Goal: Information Seeking & Learning: Learn about a topic

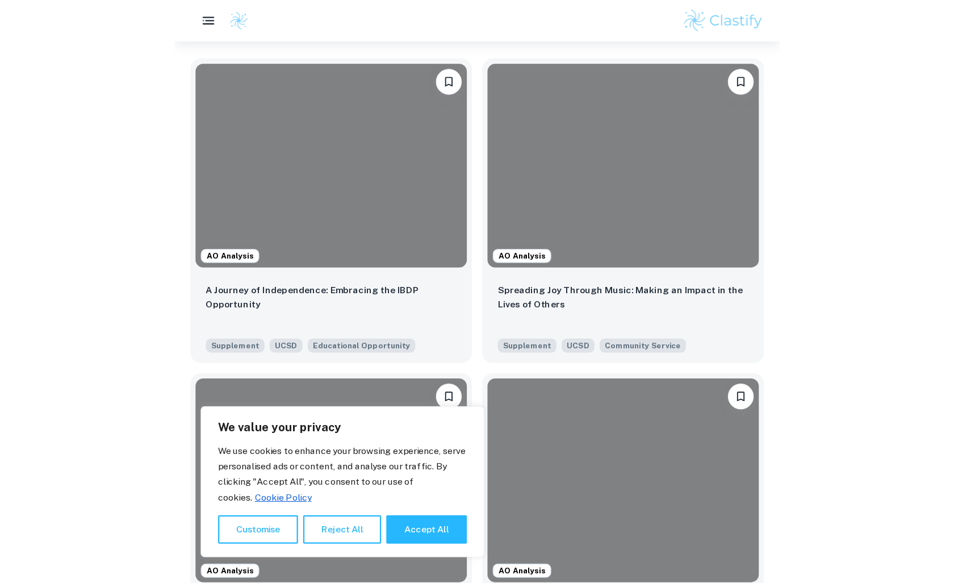
scroll to position [342, 0]
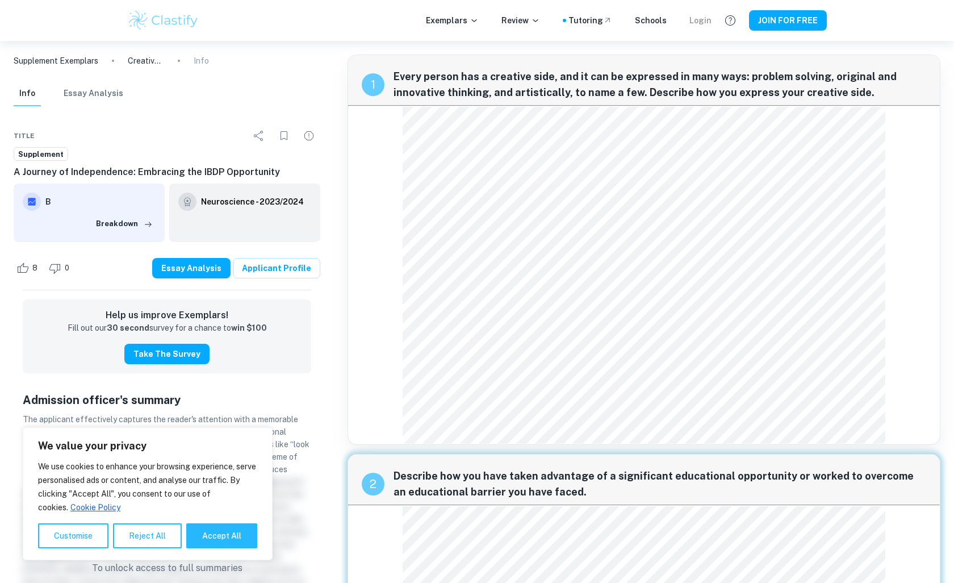
click at [696, 20] on div "Login" at bounding box center [700, 20] width 22 height 12
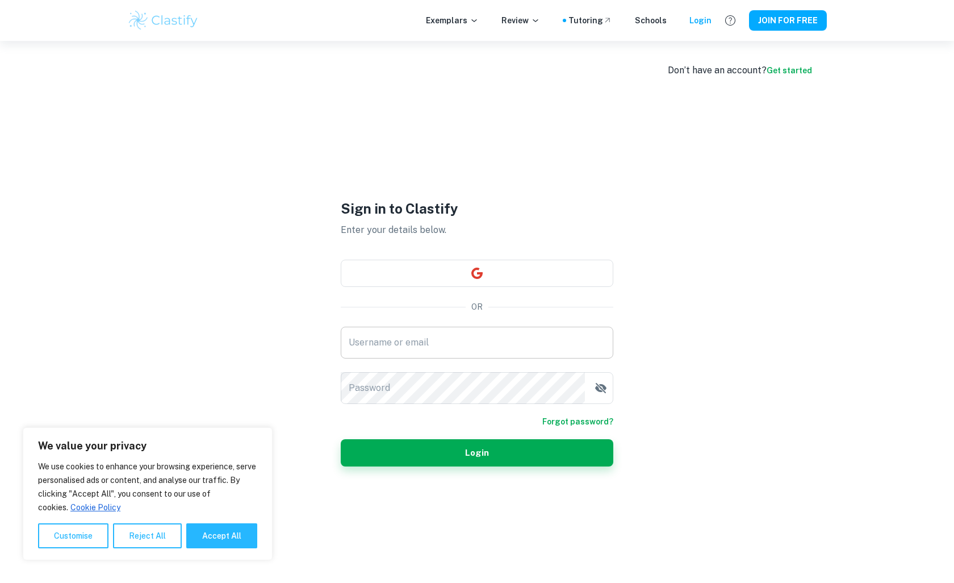
click at [457, 340] on input "Username or email" at bounding box center [477, 342] width 273 height 32
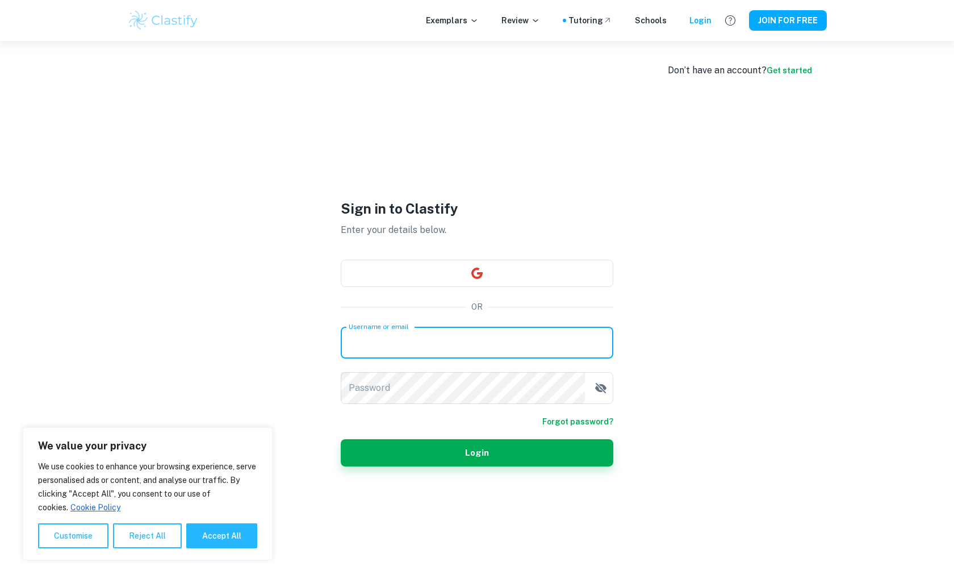
click at [469, 337] on input "Username or email" at bounding box center [477, 342] width 273 height 32
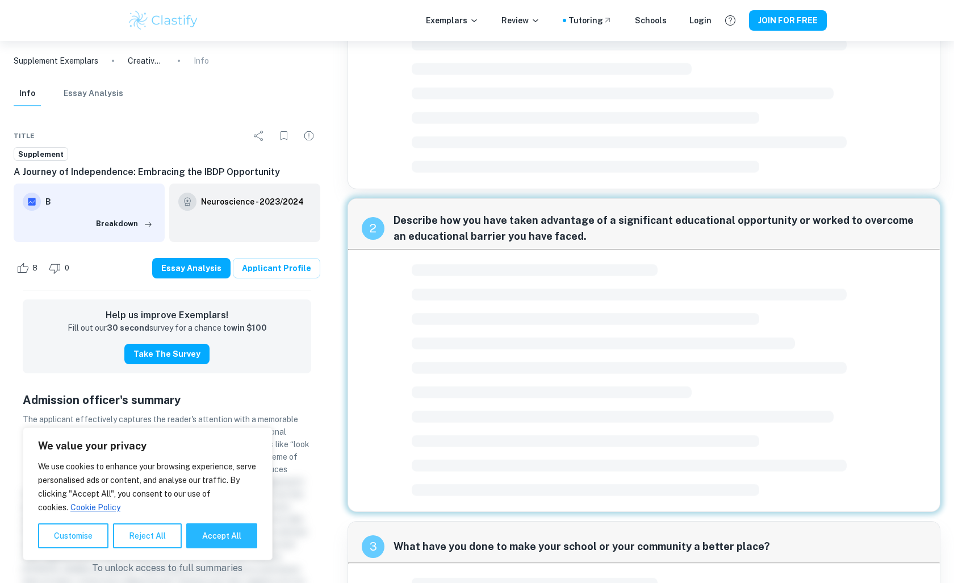
scroll to position [215, 0]
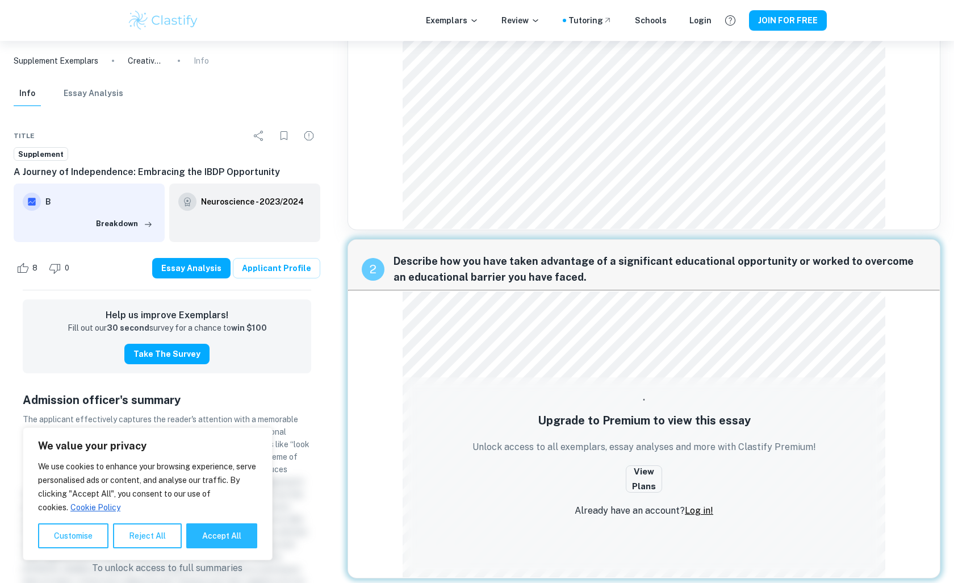
click at [903, 177] on div "1 Every person has a creative side, and it can be expressed in many ways: probl…" at bounding box center [643, 35] width 593 height 390
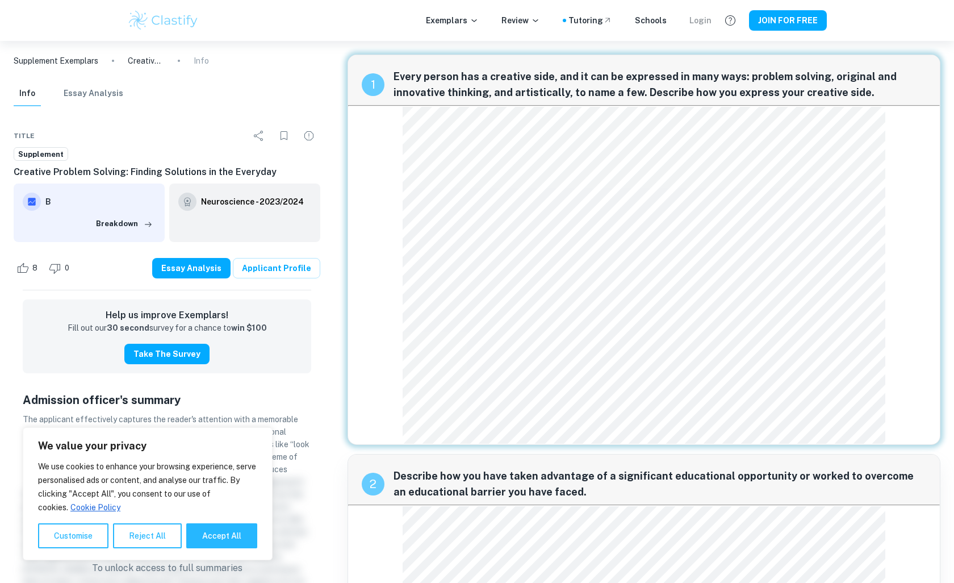
click at [696, 23] on div "Login" at bounding box center [700, 20] width 22 height 12
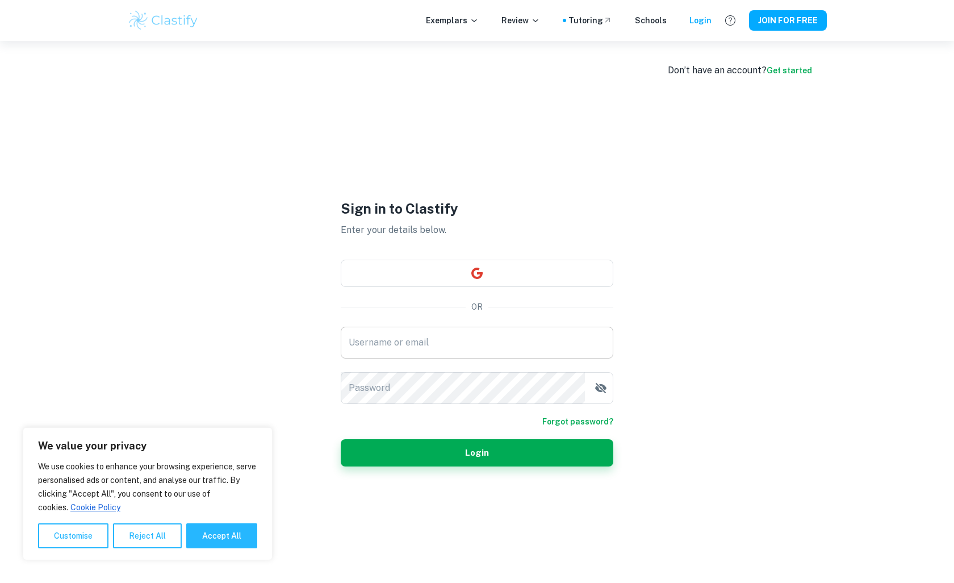
click at [523, 336] on input "Username or email" at bounding box center [477, 342] width 273 height 32
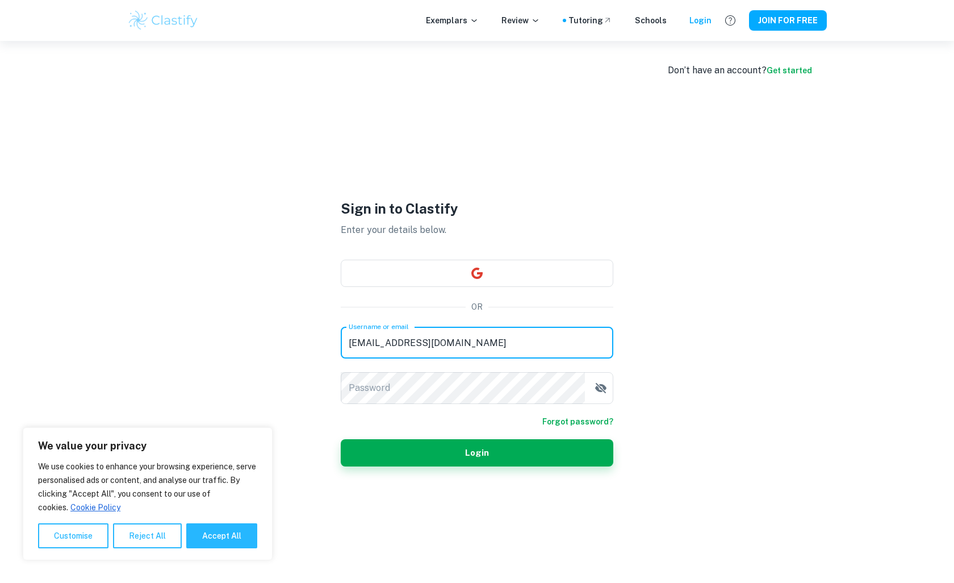
type input "[EMAIL_ADDRESS][DOMAIN_NAME]"
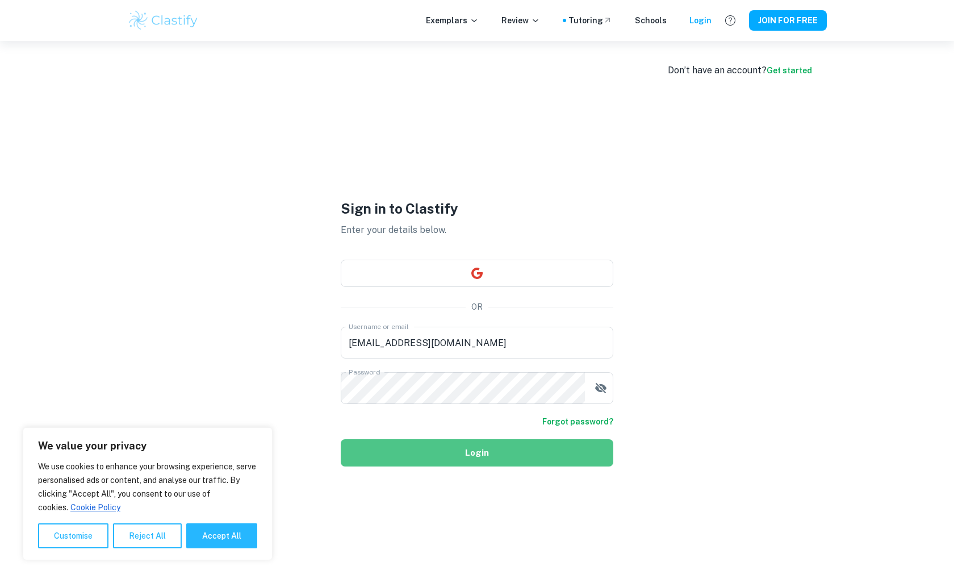
click at [529, 439] on button "Login" at bounding box center [477, 452] width 273 height 27
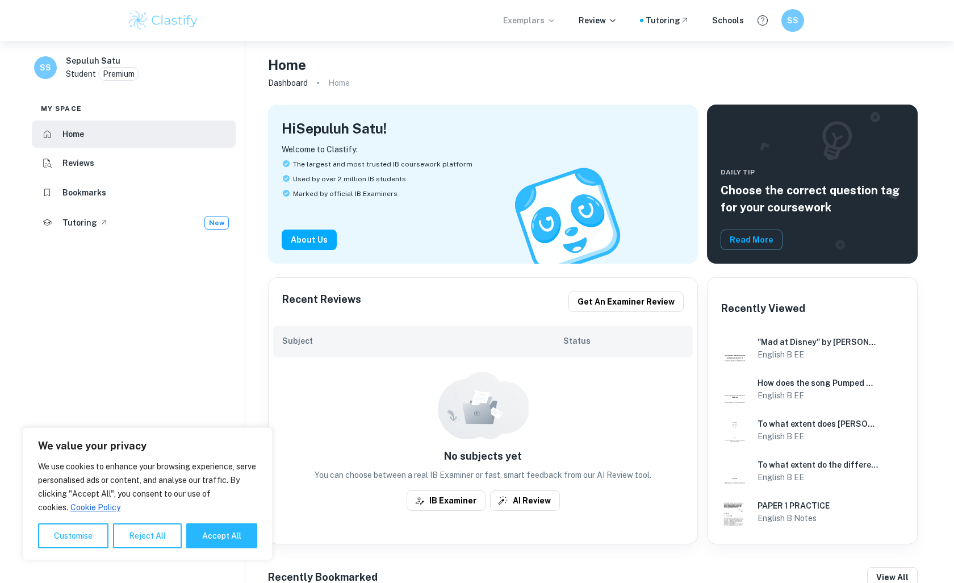
click at [554, 19] on icon at bounding box center [551, 20] width 9 height 9
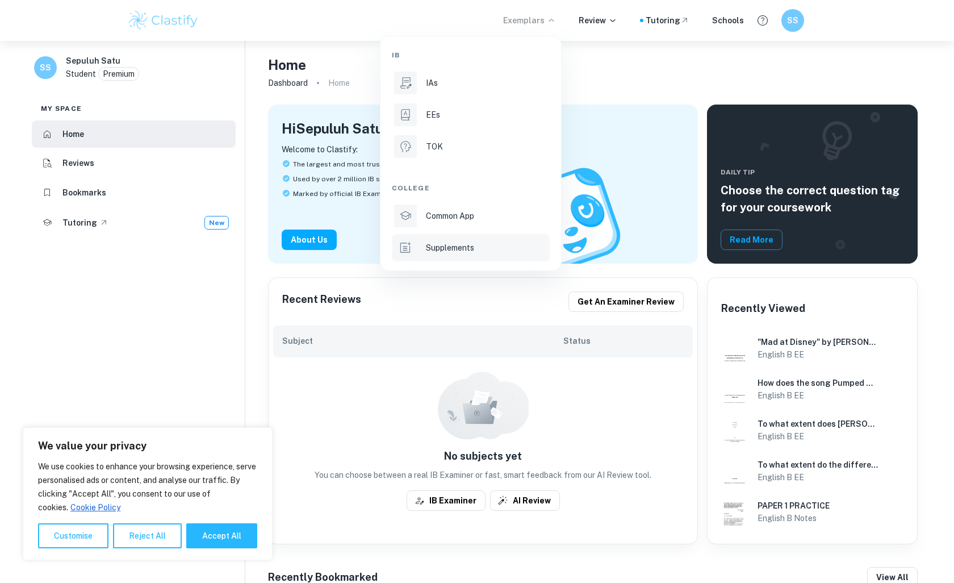
click at [458, 253] on p "Supplements" at bounding box center [450, 247] width 48 height 12
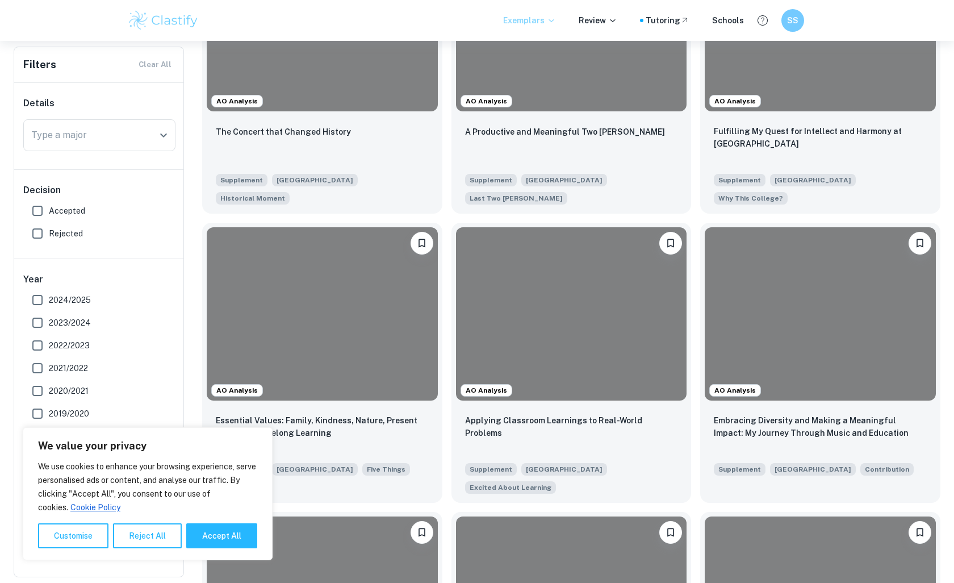
scroll to position [1050, 0]
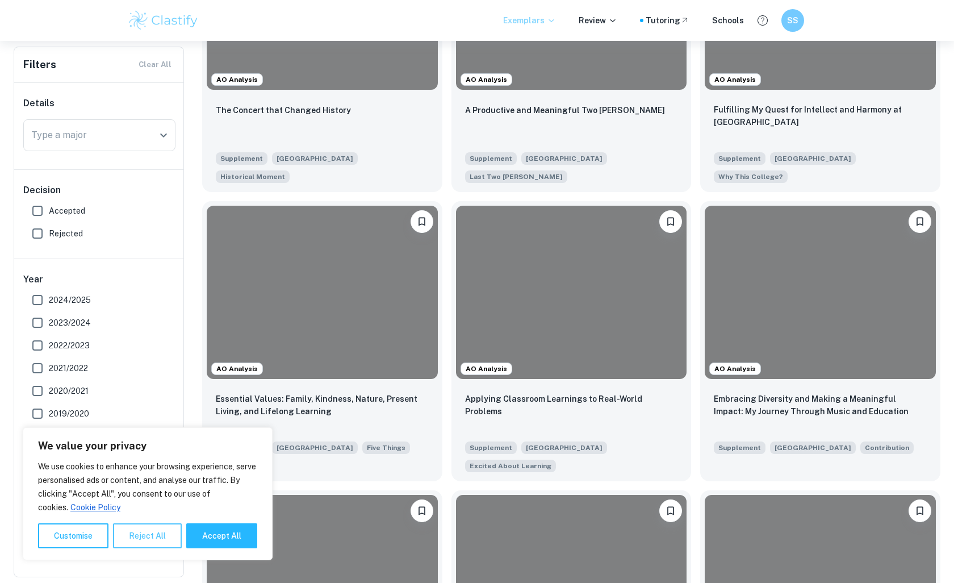
click at [161, 526] on button "Reject All" at bounding box center [147, 535] width 69 height 25
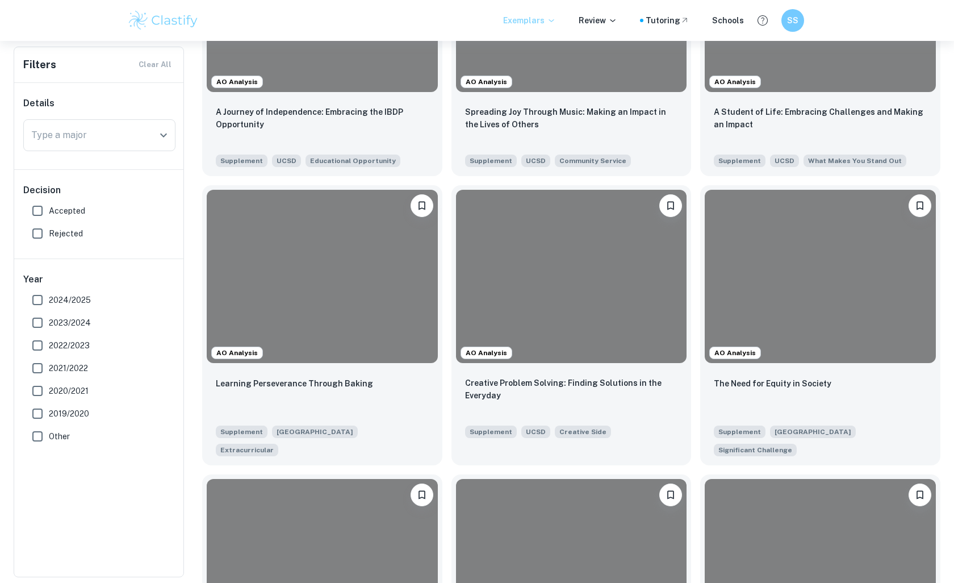
scroll to position [0, 0]
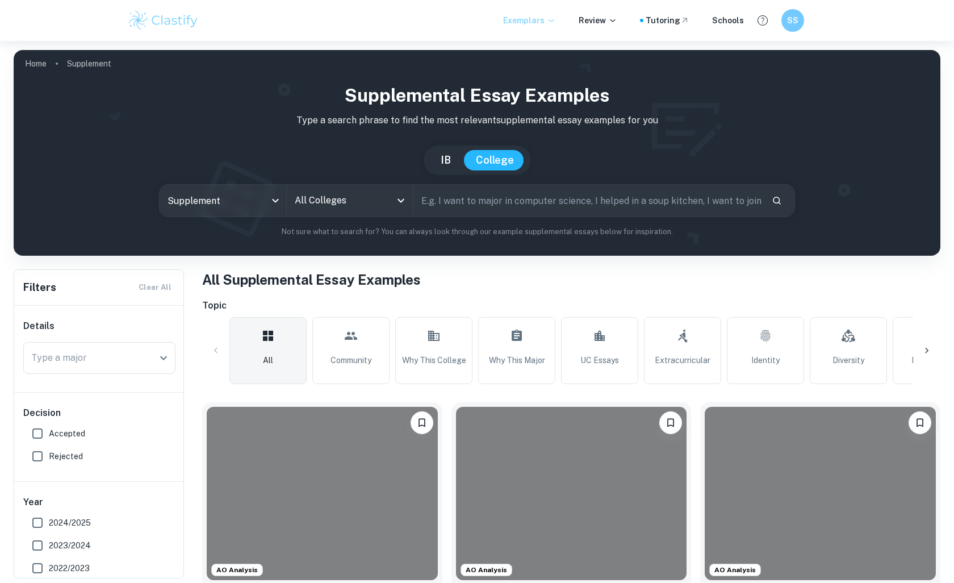
click at [446, 201] on input "text" at bounding box center [587, 201] width 349 height 32
type input "u"
click at [496, 202] on input "UC" at bounding box center [574, 201] width 323 height 32
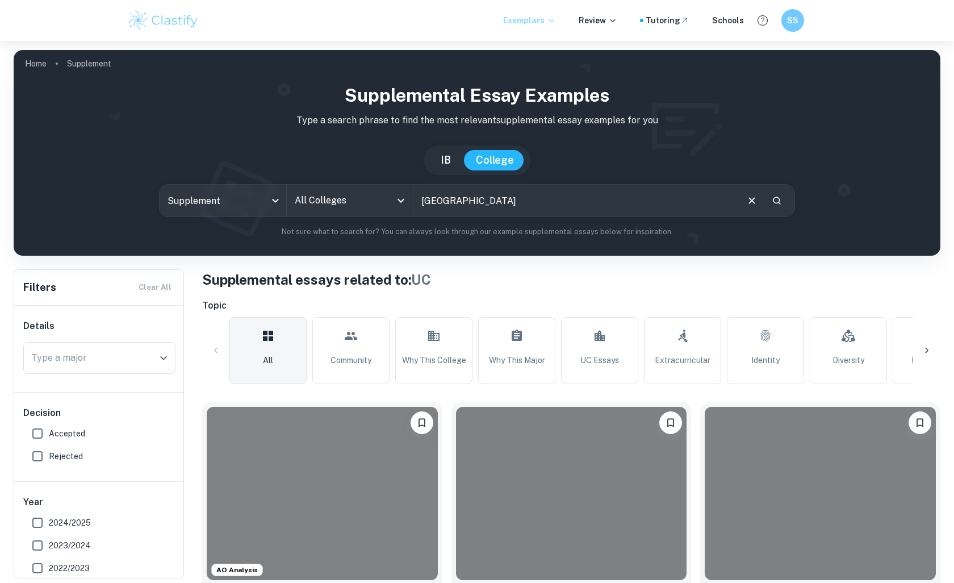
type input "[GEOGRAPHIC_DATA]"
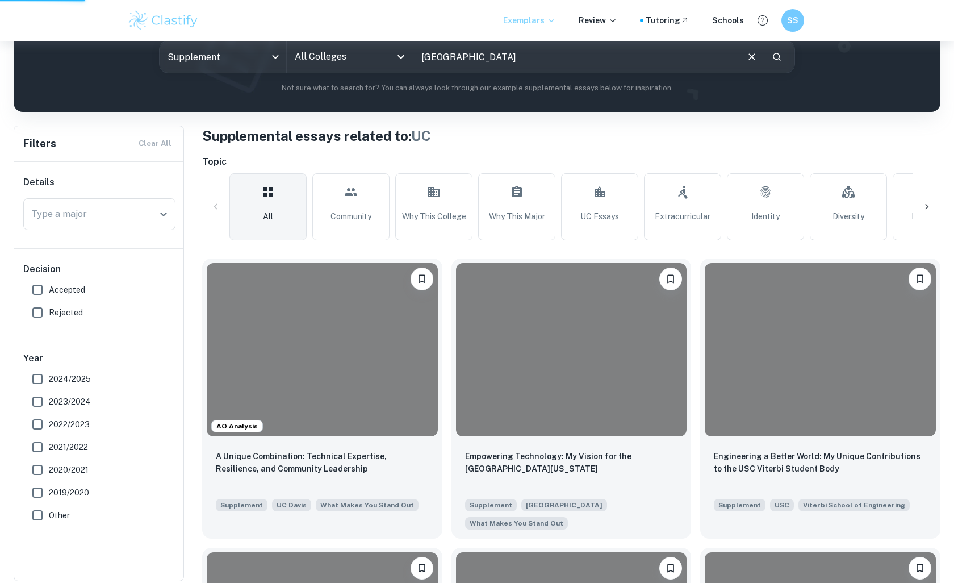
scroll to position [149, 0]
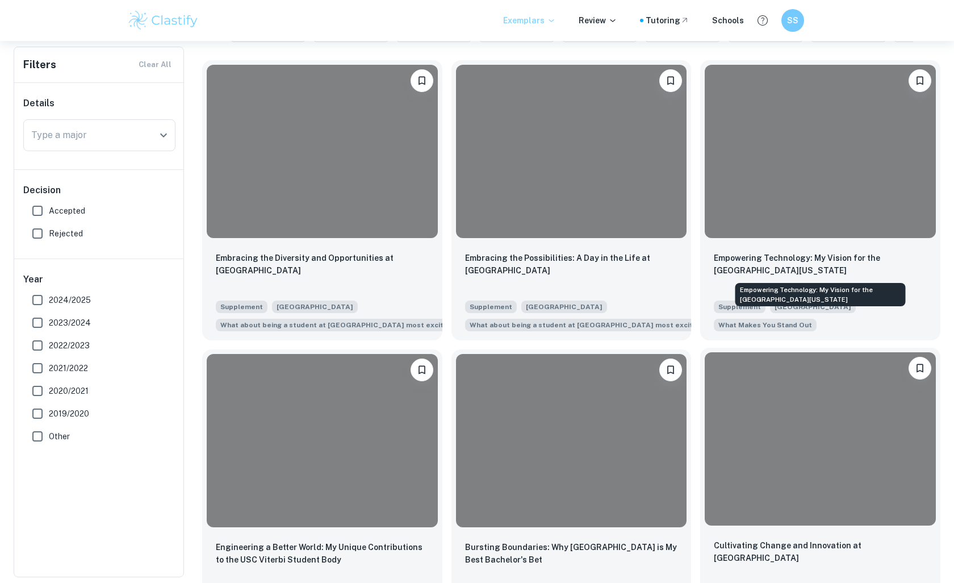
scroll to position [333, 0]
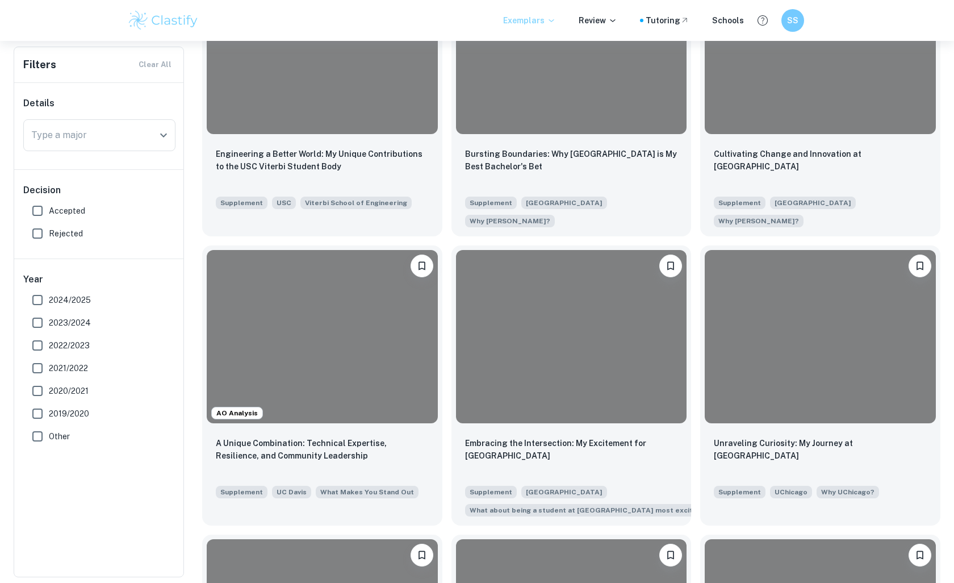
click at [60, 205] on span "Accepted" at bounding box center [67, 210] width 36 height 12
click at [49, 205] on input "Accepted" at bounding box center [37, 210] width 23 height 23
checkbox input "true"
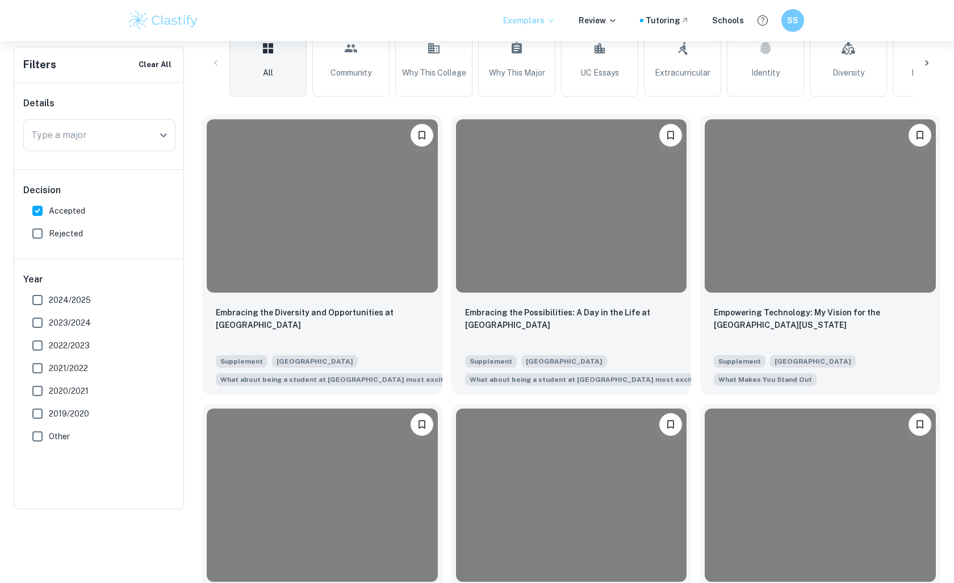
scroll to position [146, 0]
